Goal: Book appointment/travel/reservation

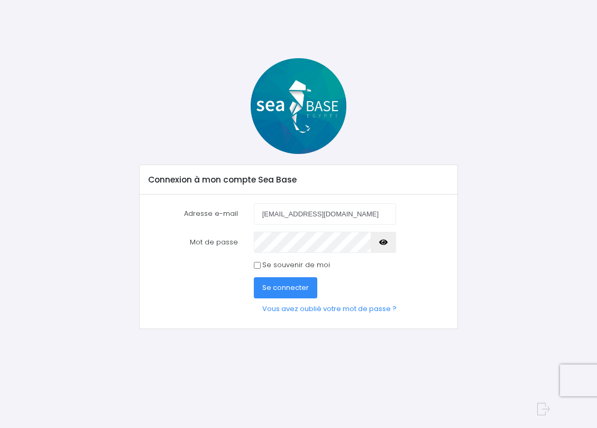
type input "sophiercm06@gmail.com"
click at [390, 244] on button "button" at bounding box center [383, 242] width 25 height 21
click at [293, 289] on span "Se connecter" at bounding box center [285, 287] width 47 height 10
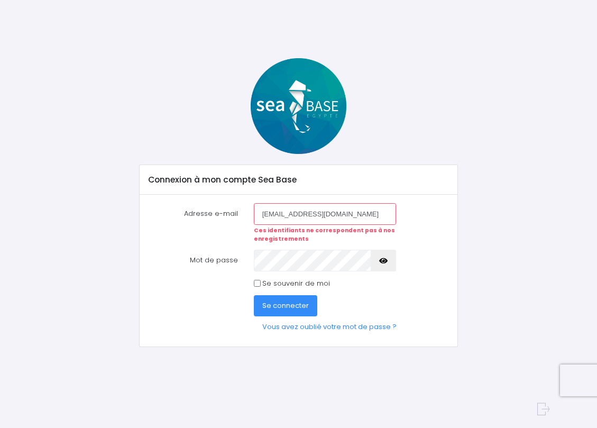
click at [391, 259] on button "button" at bounding box center [383, 260] width 25 height 21
click at [293, 306] on span "Se connecter" at bounding box center [285, 305] width 47 height 10
click at [278, 303] on span "Se connecter" at bounding box center [285, 305] width 47 height 10
click at [254, 295] on button "Se connecter" at bounding box center [285, 305] width 63 height 21
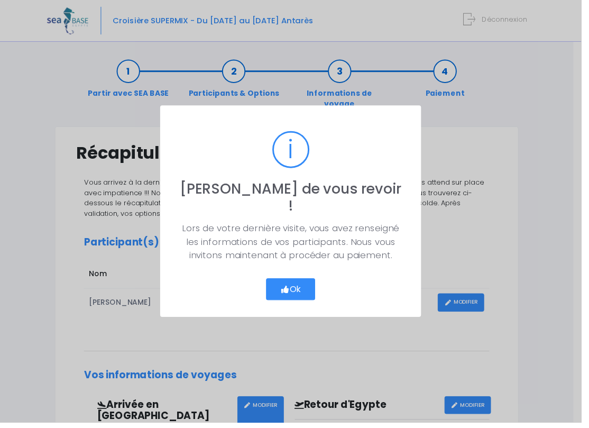
click at [299, 286] on button "Ok" at bounding box center [295, 293] width 50 height 22
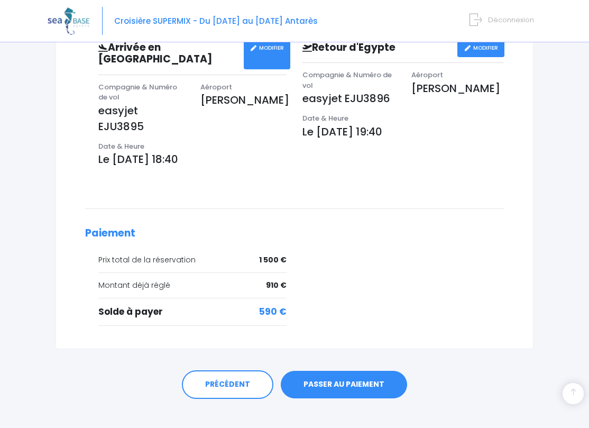
scroll to position [353, 0]
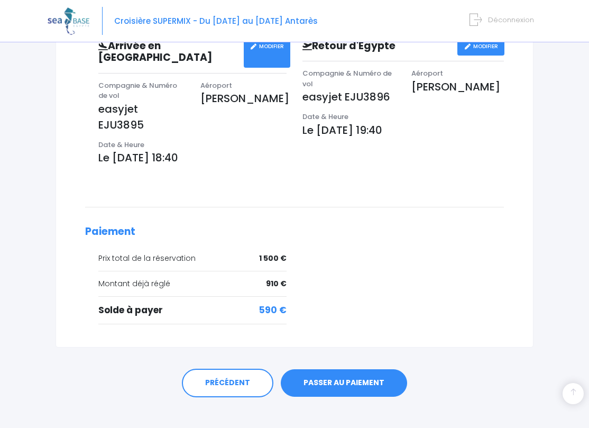
click at [353, 371] on link "PASSER AU PAIEMENT" at bounding box center [344, 382] width 126 height 27
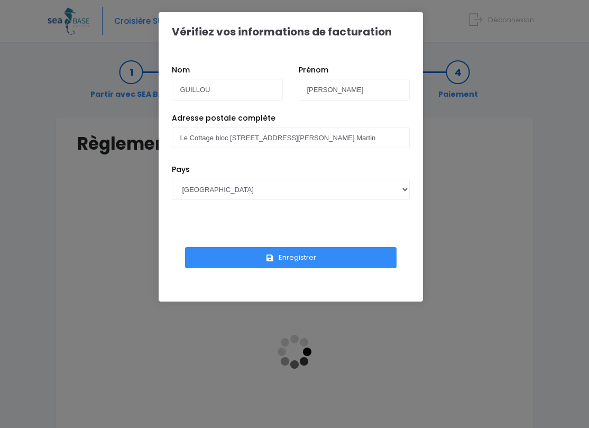
click at [292, 259] on button "Enregistrer" at bounding box center [290, 257] width 211 height 21
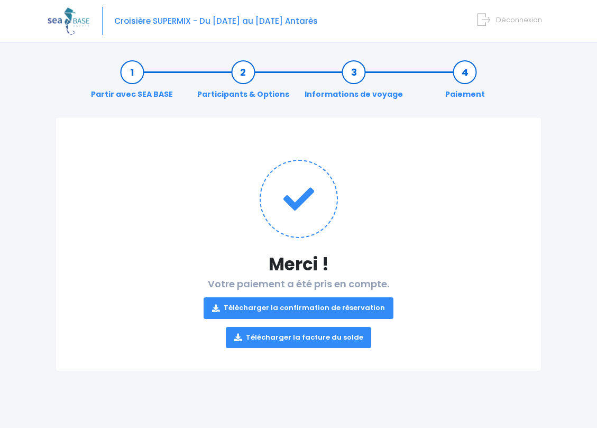
click at [296, 307] on link "Télécharger la confirmation de réservation" at bounding box center [299, 307] width 190 height 21
click at [314, 335] on link "Télécharger la facture du solde" at bounding box center [299, 337] width 146 height 21
